Goal: Communication & Community: Answer question/provide support

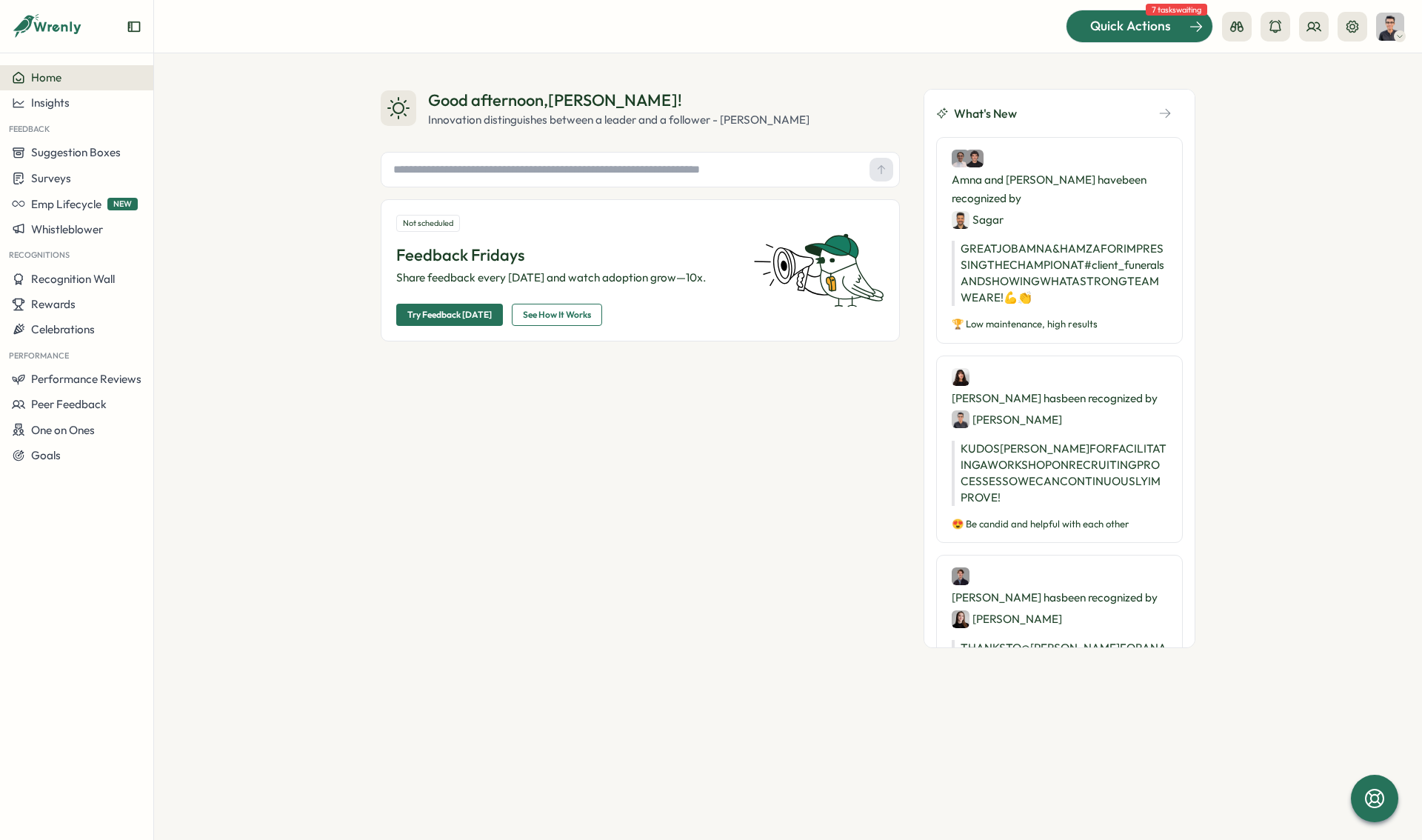
click at [1129, 17] on span "Quick Actions" at bounding box center [1130, 26] width 81 height 20
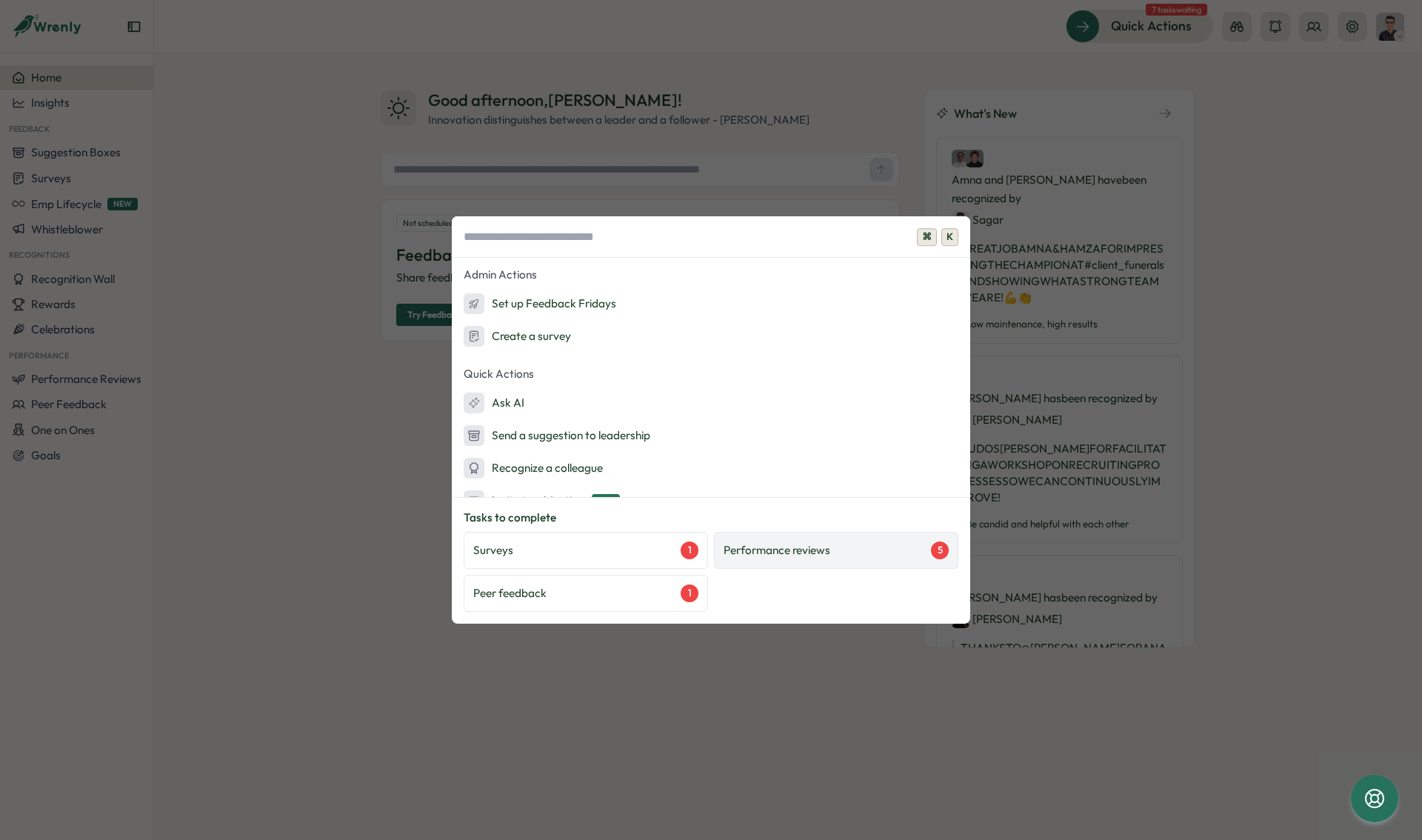
click at [792, 546] on p "Performance reviews" at bounding box center [776, 550] width 106 height 16
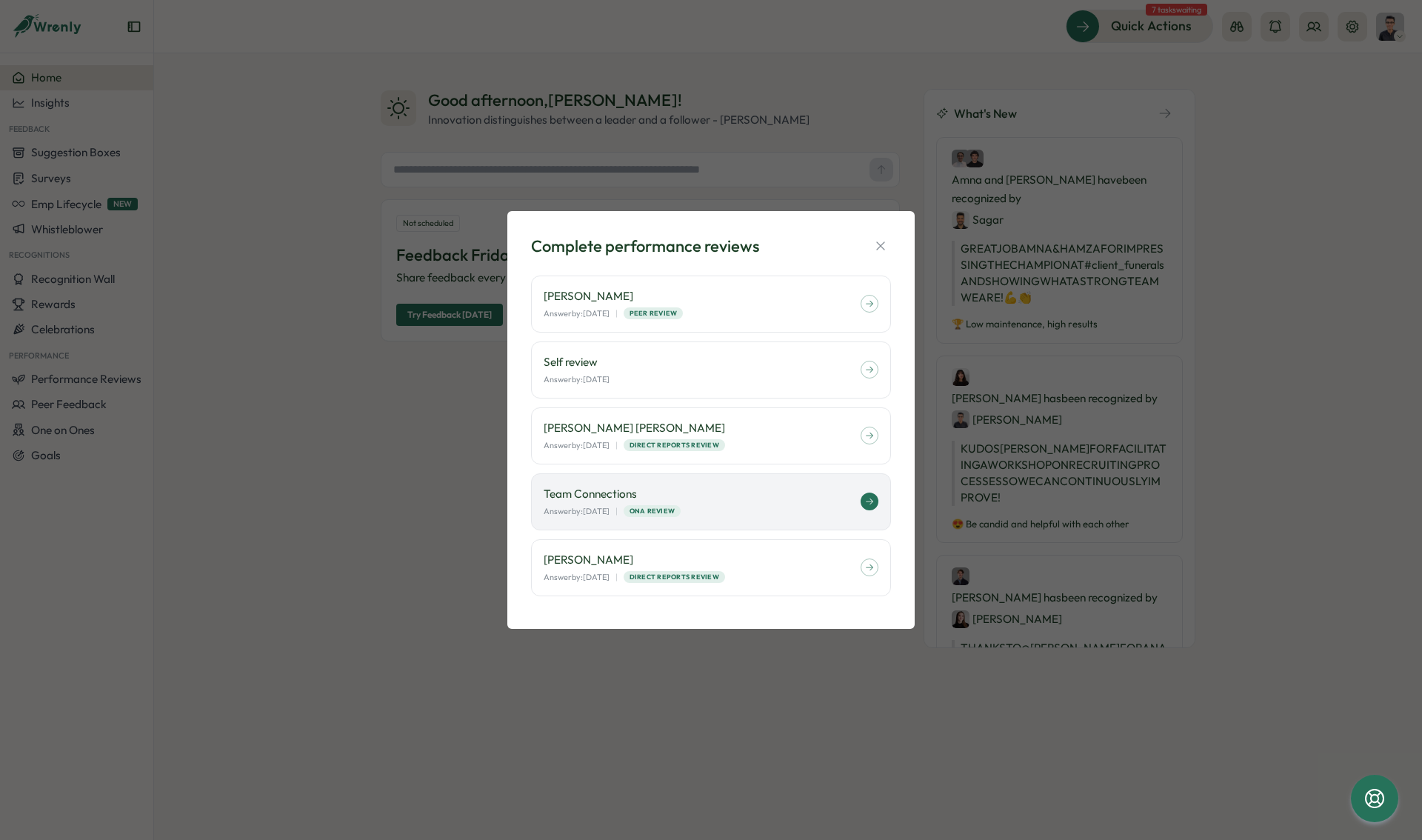
click at [589, 503] on div "Team Connections Answer by: [DATE] | ONA Review" at bounding box center [702, 501] width 317 height 32
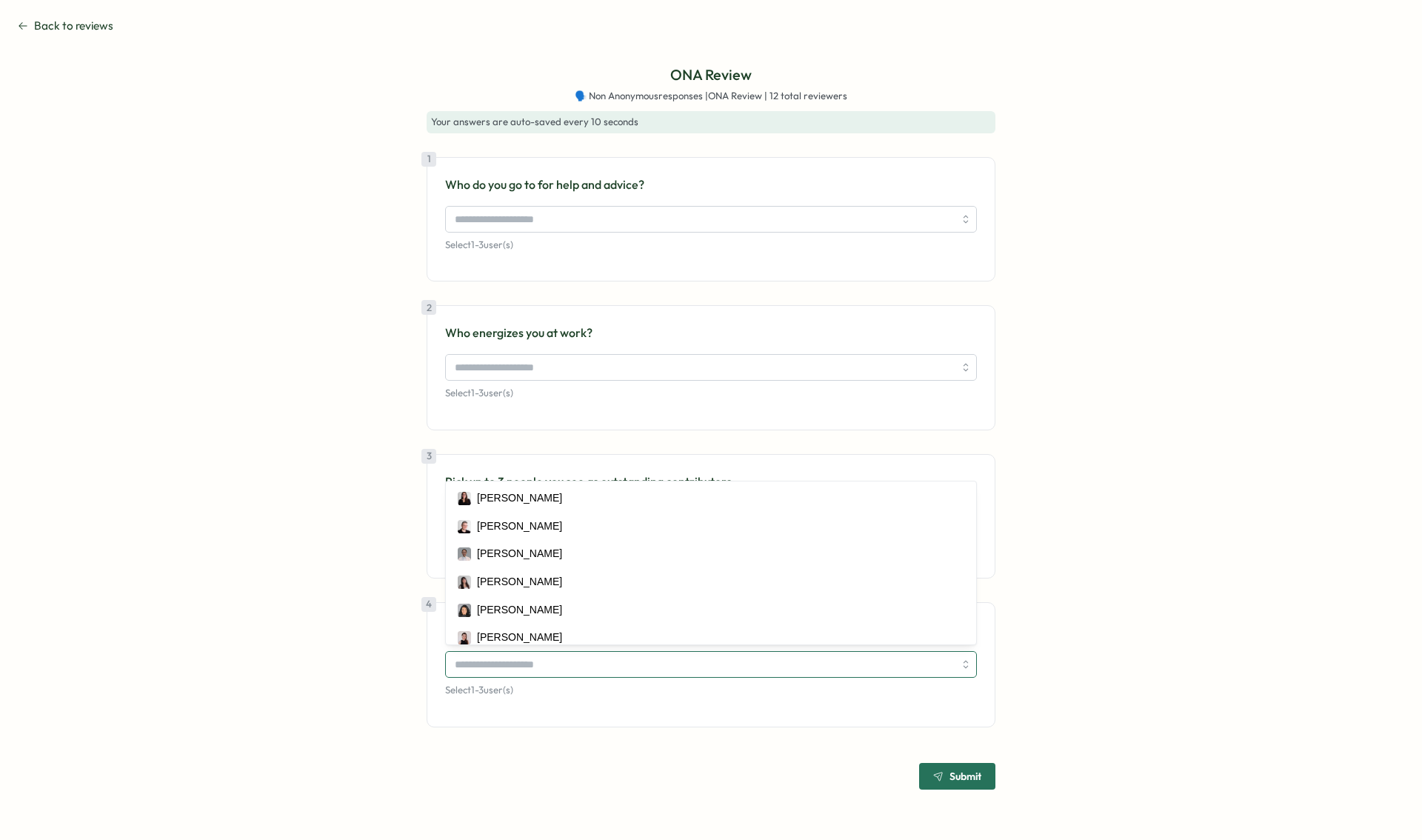
click at [594, 653] on input "search" at bounding box center [704, 664] width 499 height 25
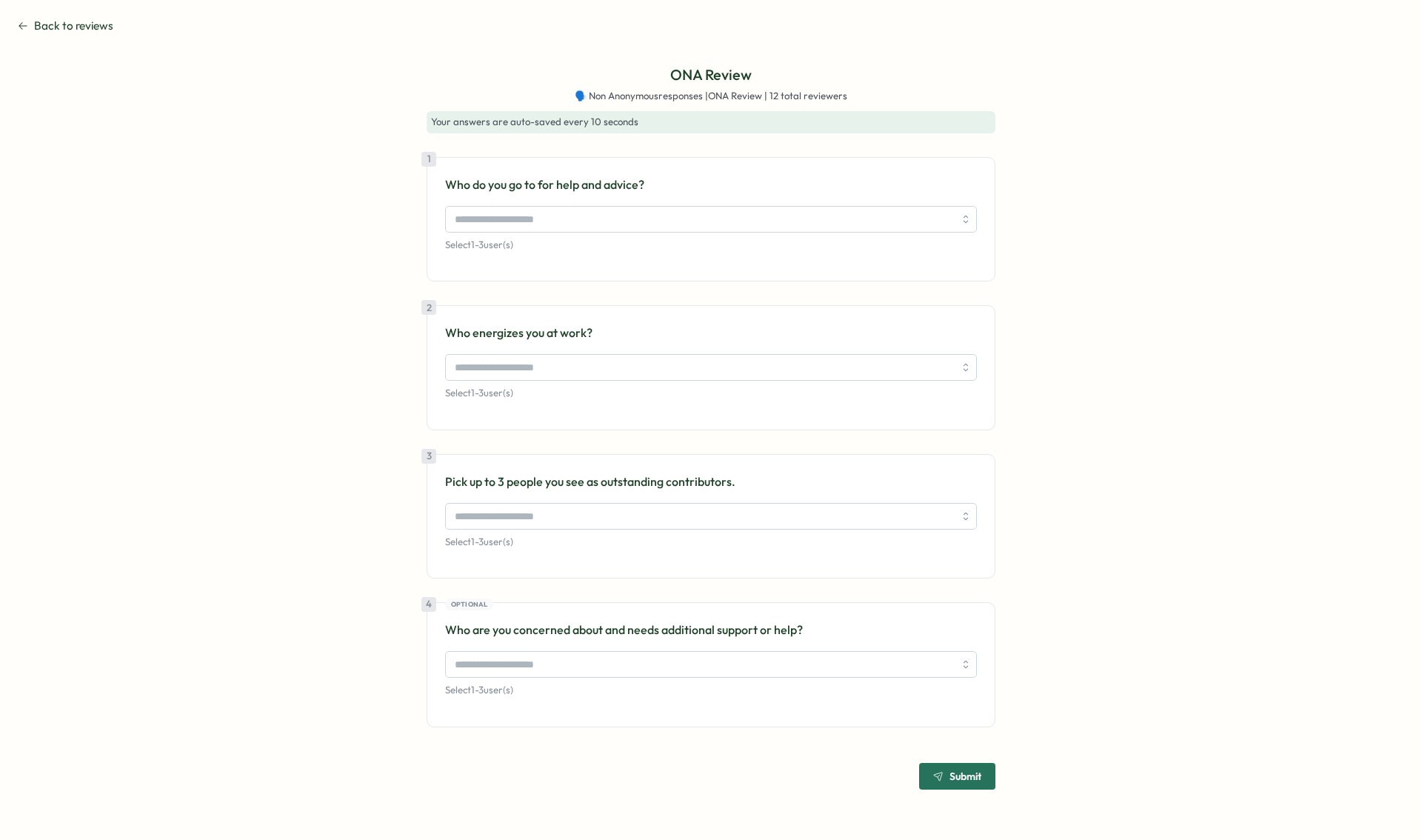
click at [331, 637] on div "ONA Review 🗣️ Non Anonymous responses | ONA Review | 12 total reviewers Your an…" at bounding box center [711, 427] width 1386 height 726
click at [517, 382] on div "Select 1 - 3 user(s)" at bounding box center [711, 377] width 532 height 46
click at [520, 372] on input "search" at bounding box center [704, 367] width 499 height 25
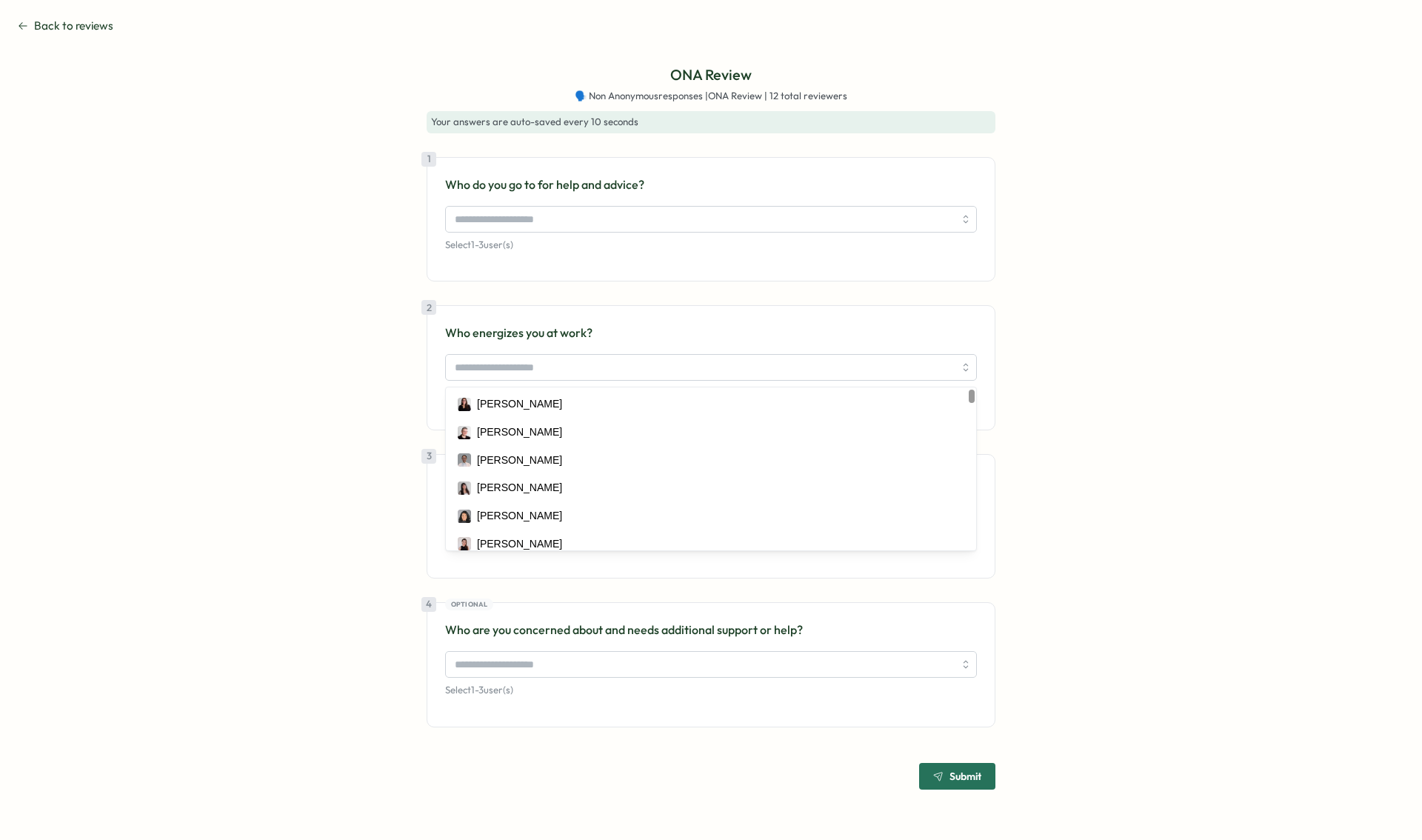
click at [383, 396] on div "ONA Review 🗣️ Non Anonymous responses | ONA Review | 12 total reviewers Your an…" at bounding box center [711, 427] width 1386 height 726
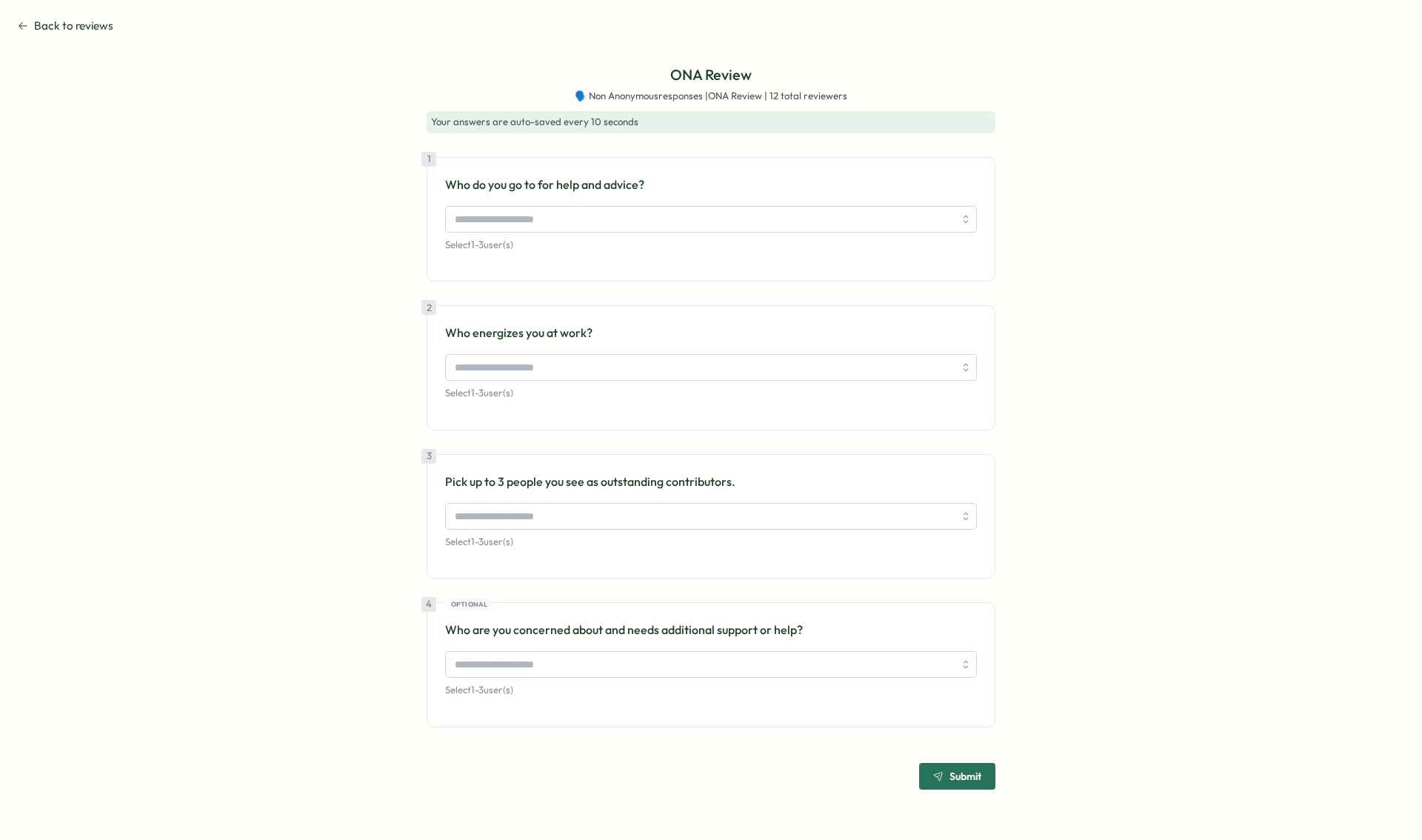
click at [63, 32] on span "Back to reviews" at bounding box center [74, 26] width 79 height 16
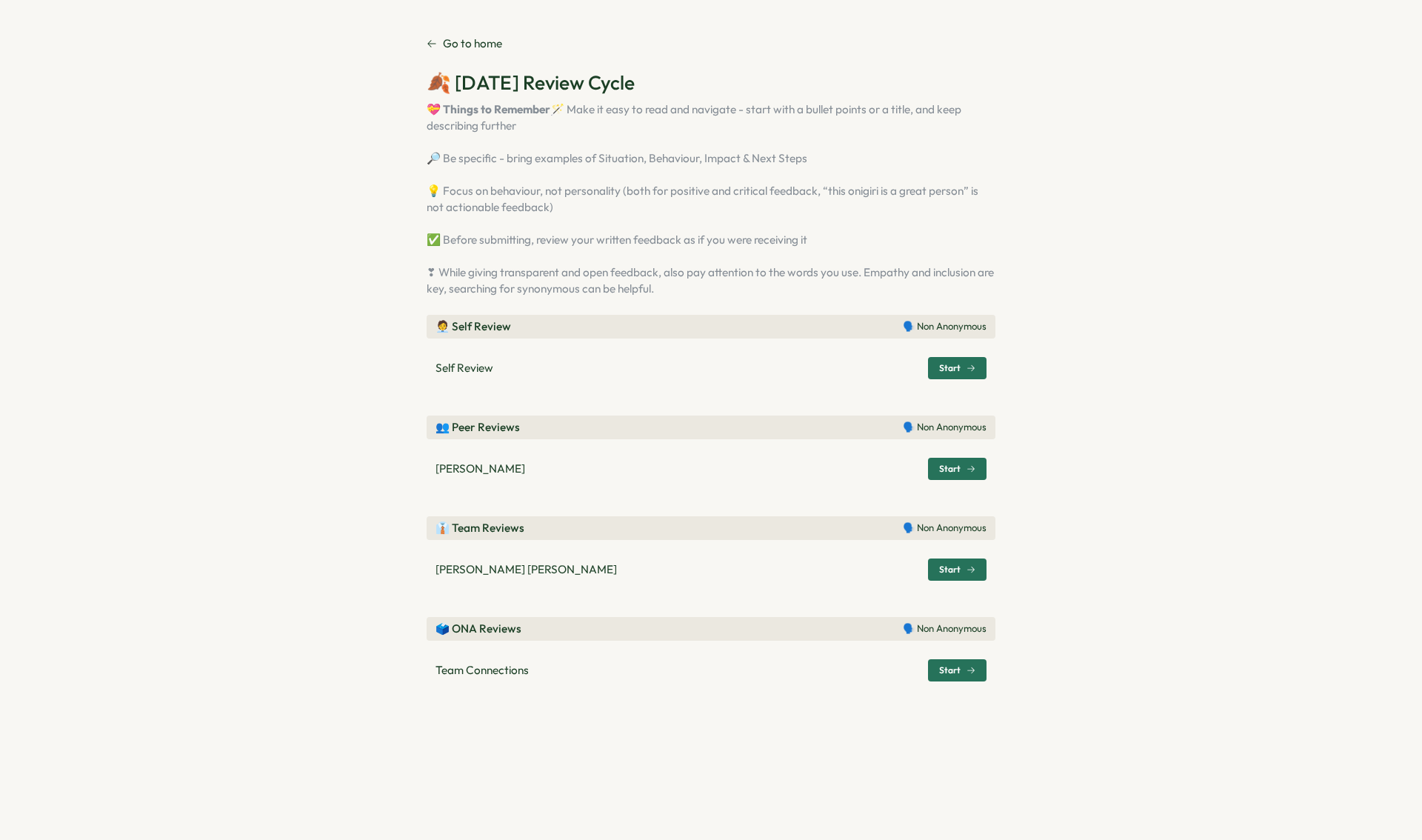
click at [460, 34] on section "Go to home 🍂 September 2025 Review Cycle 💝 Things to Remember 🪄 Make it easy to…" at bounding box center [711, 420] width 1422 height 840
click at [460, 41] on p "Go to home" at bounding box center [472, 43] width 59 height 16
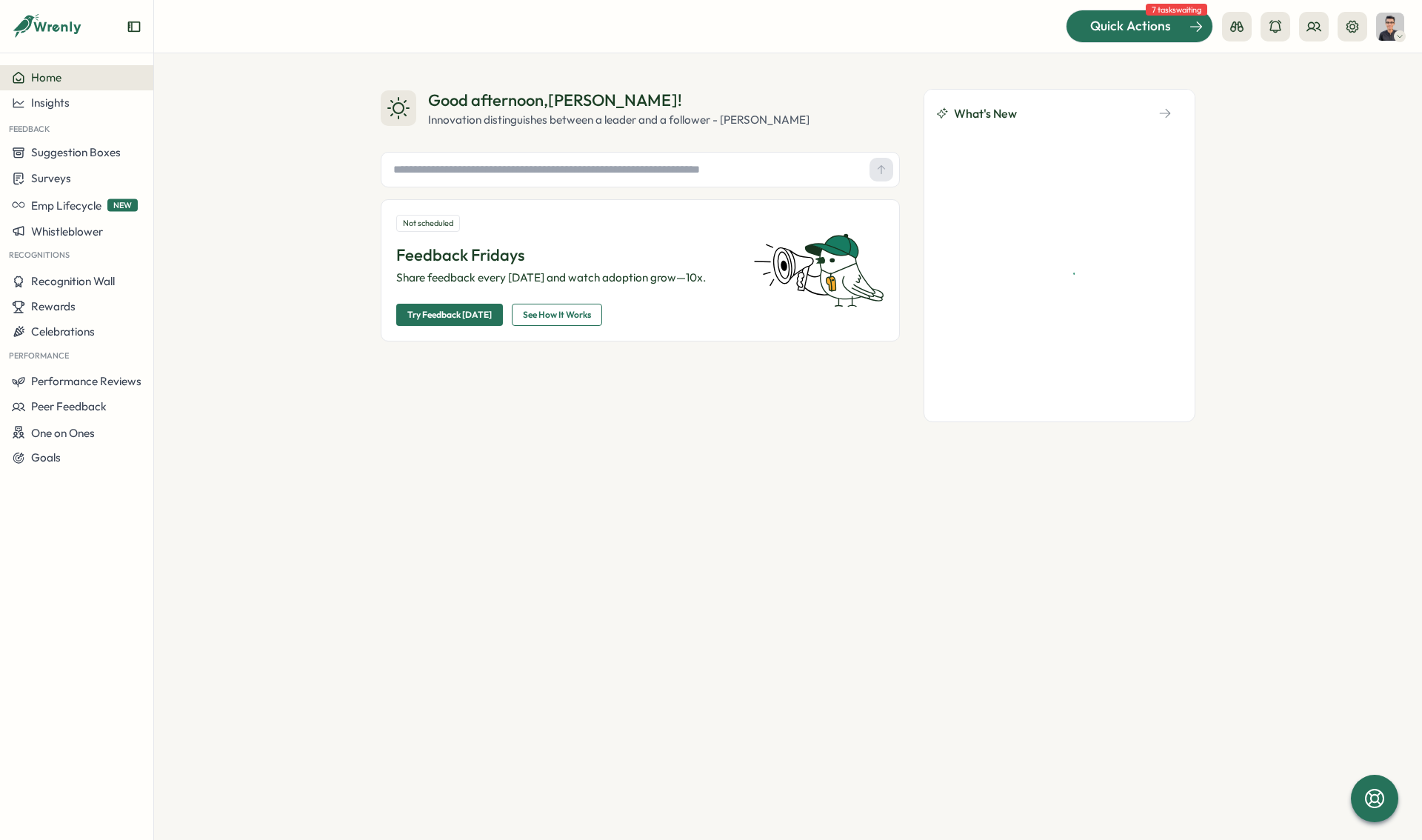
click at [1138, 37] on div at bounding box center [1139, 26] width 146 height 31
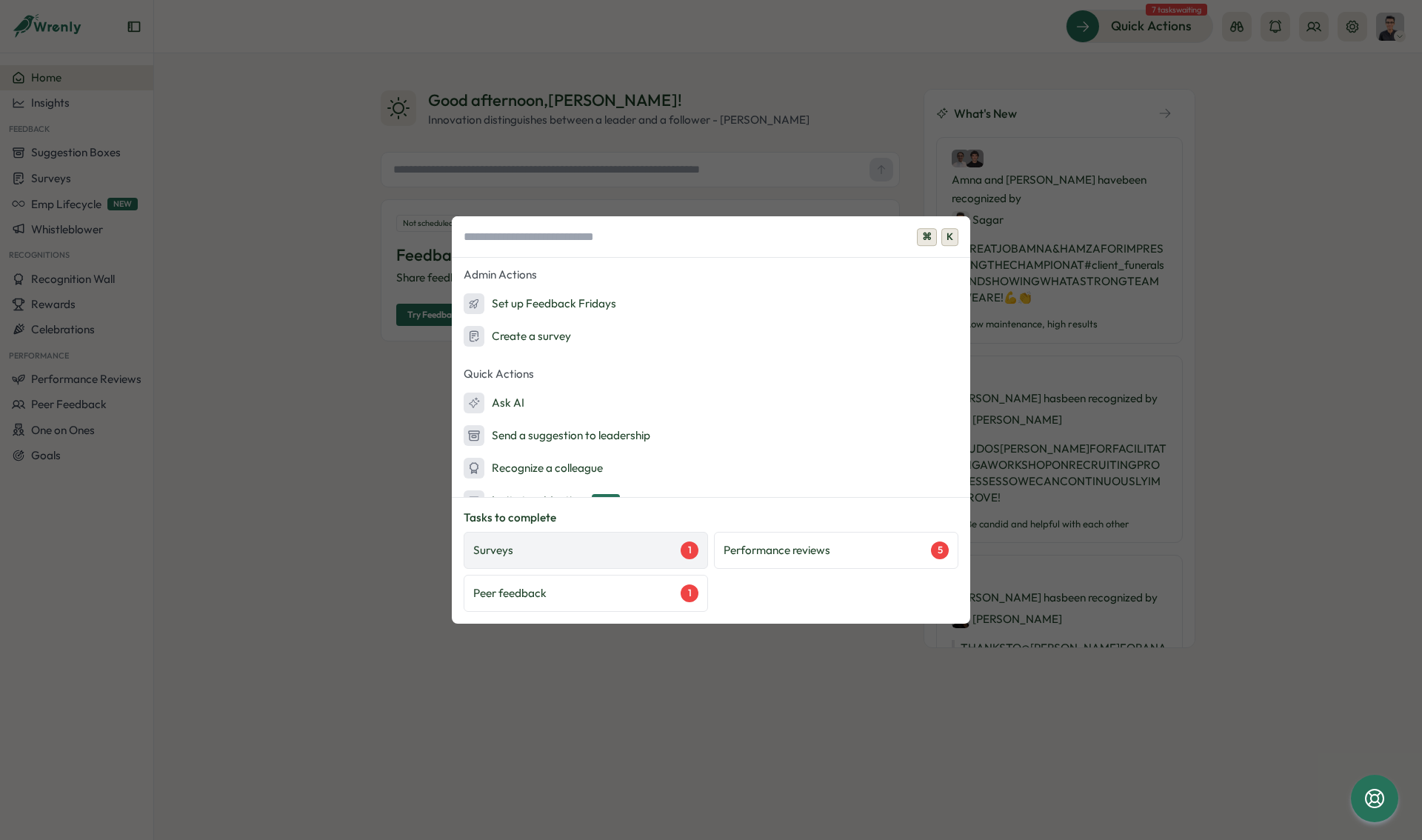
click at [624, 561] on div "Surveys 1" at bounding box center [585, 550] width 244 height 37
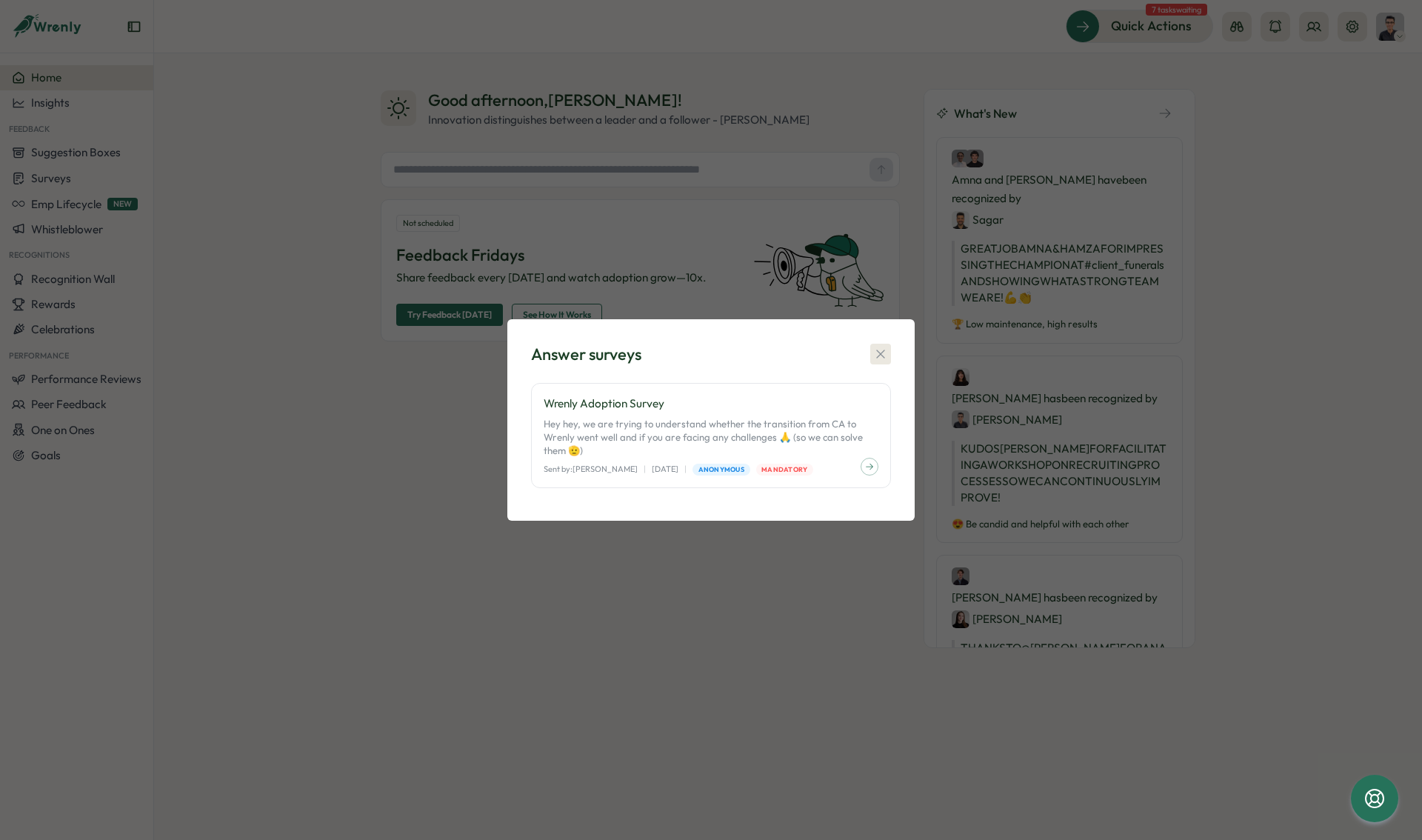
click at [888, 353] on icon "button" at bounding box center [880, 354] width 15 height 15
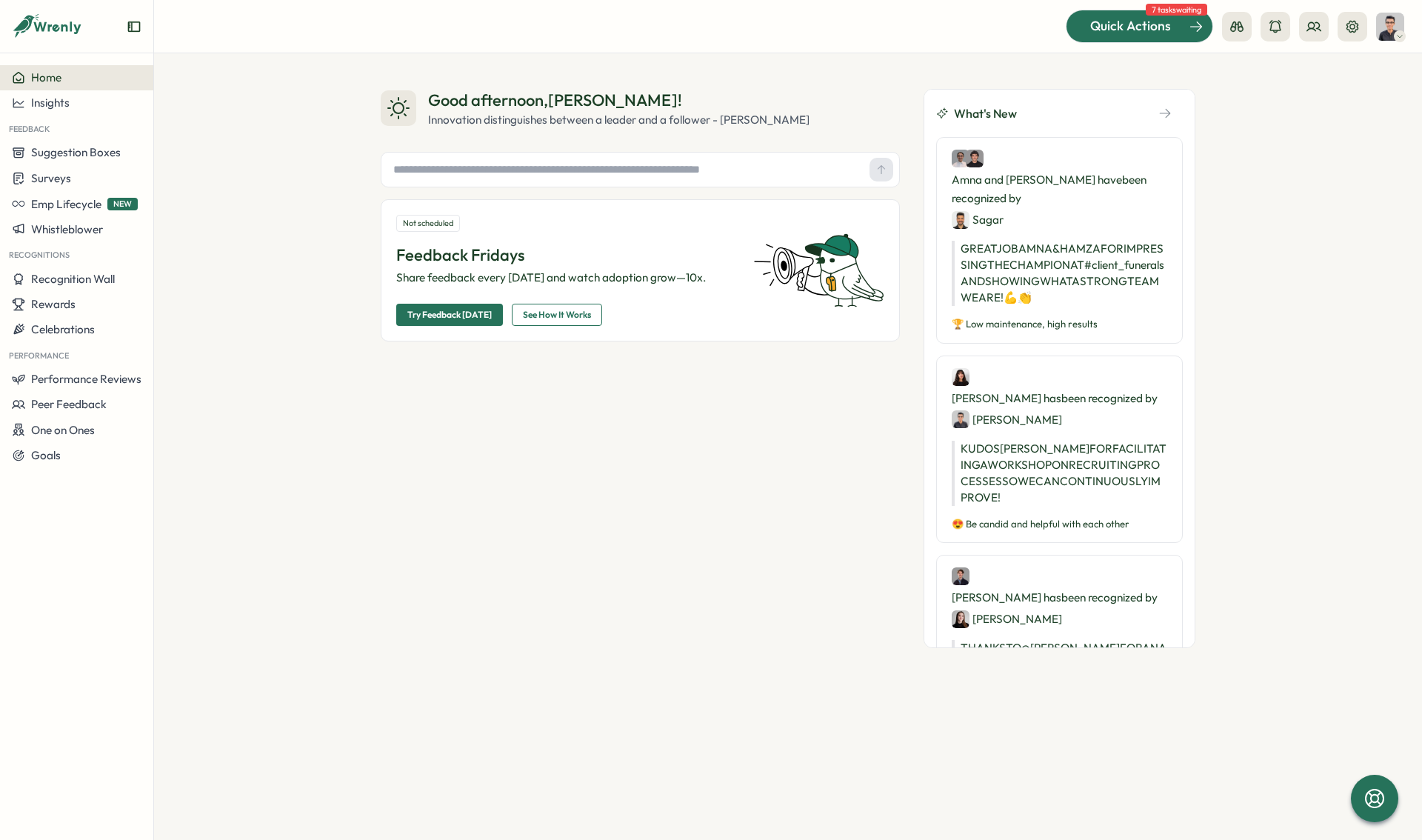
click at [1133, 25] on span "Quick Actions" at bounding box center [1130, 26] width 81 height 20
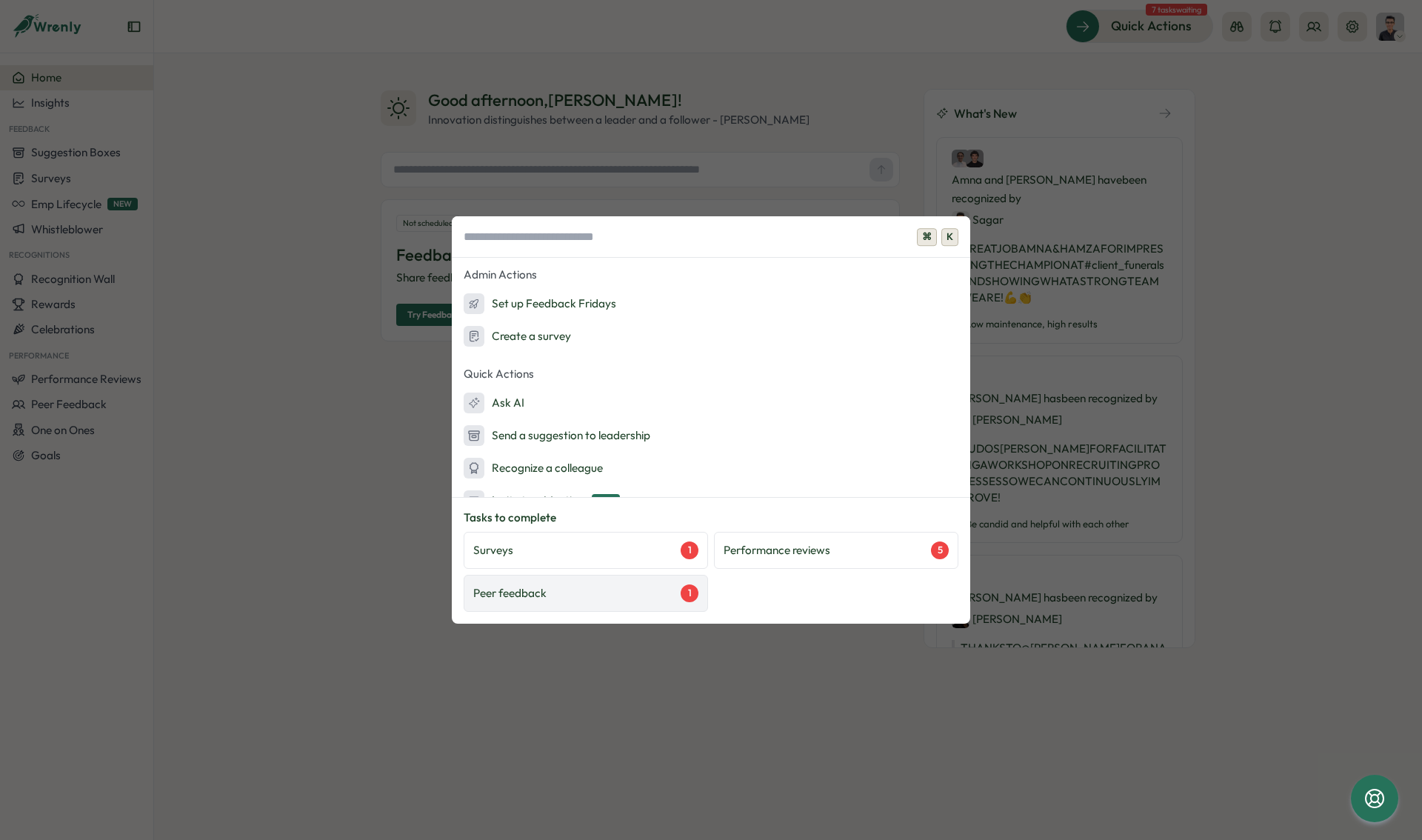
click at [593, 599] on div "Peer feedback 1" at bounding box center [585, 593] width 225 height 18
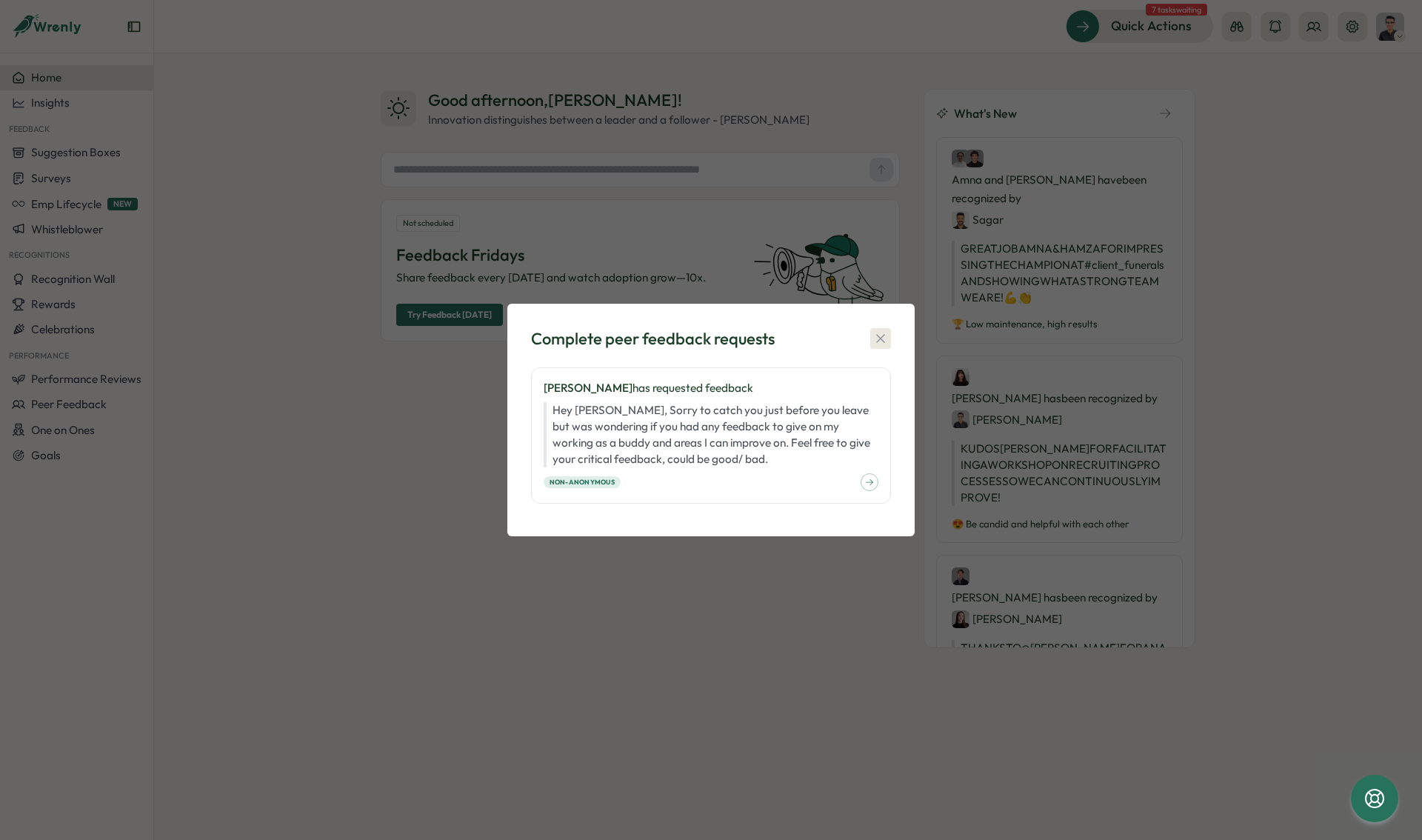
click at [872, 333] on button "button" at bounding box center [880, 337] width 20 height 20
